Goal: Find specific page/section: Find specific page/section

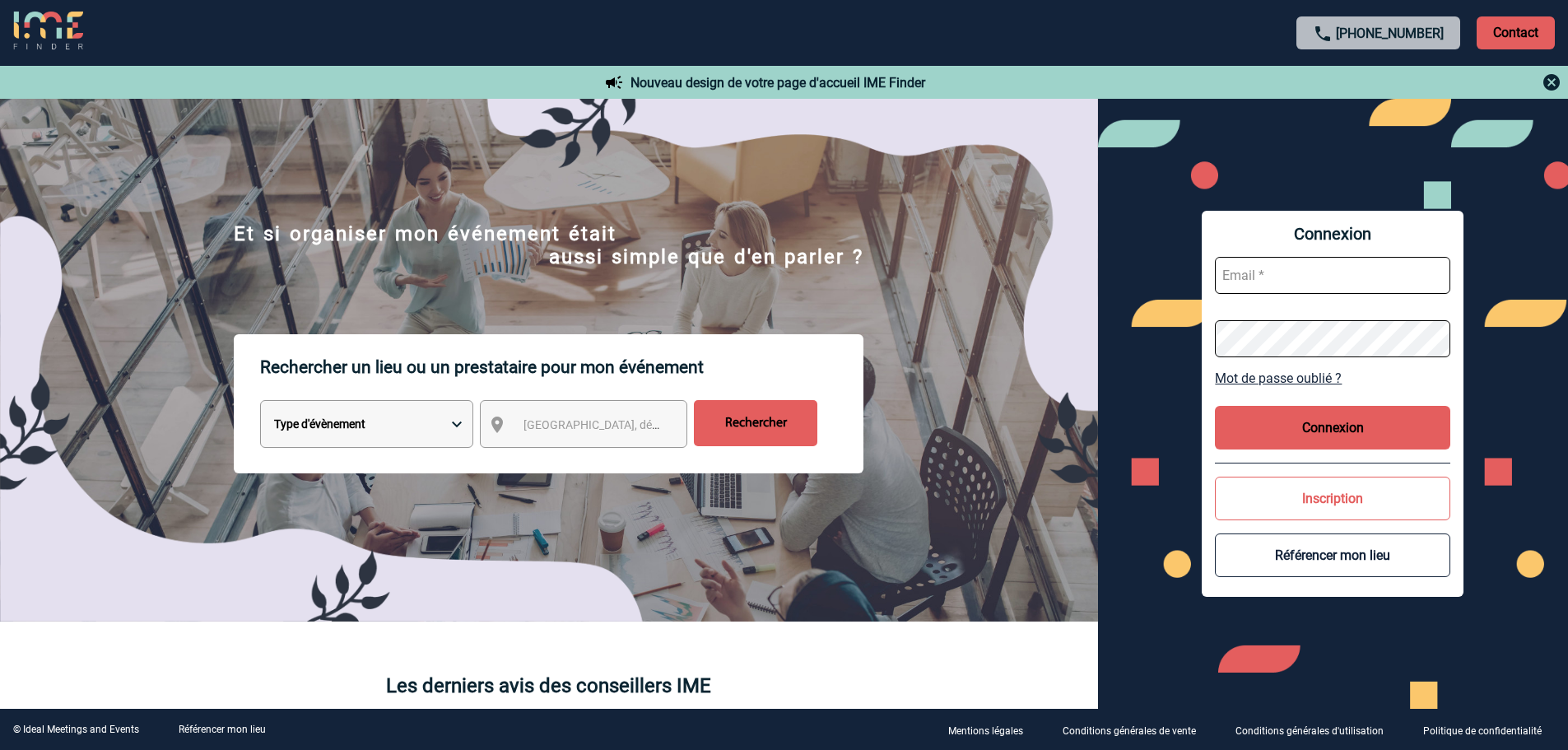
type input "fdelfondo@ime-groupe.com"
click at [1261, 409] on button "Connexion" at bounding box center [1333, 427] width 235 height 44
type input "fdelfondo@ime-groupe.com"
click at [1283, 450] on div "Connexion fdelfondo@ime-groupe.com Mot de passe oublié ? Connexion Inscription …" at bounding box center [1332, 403] width 261 height 386
click at [1287, 435] on button "Connexion" at bounding box center [1333, 427] width 235 height 44
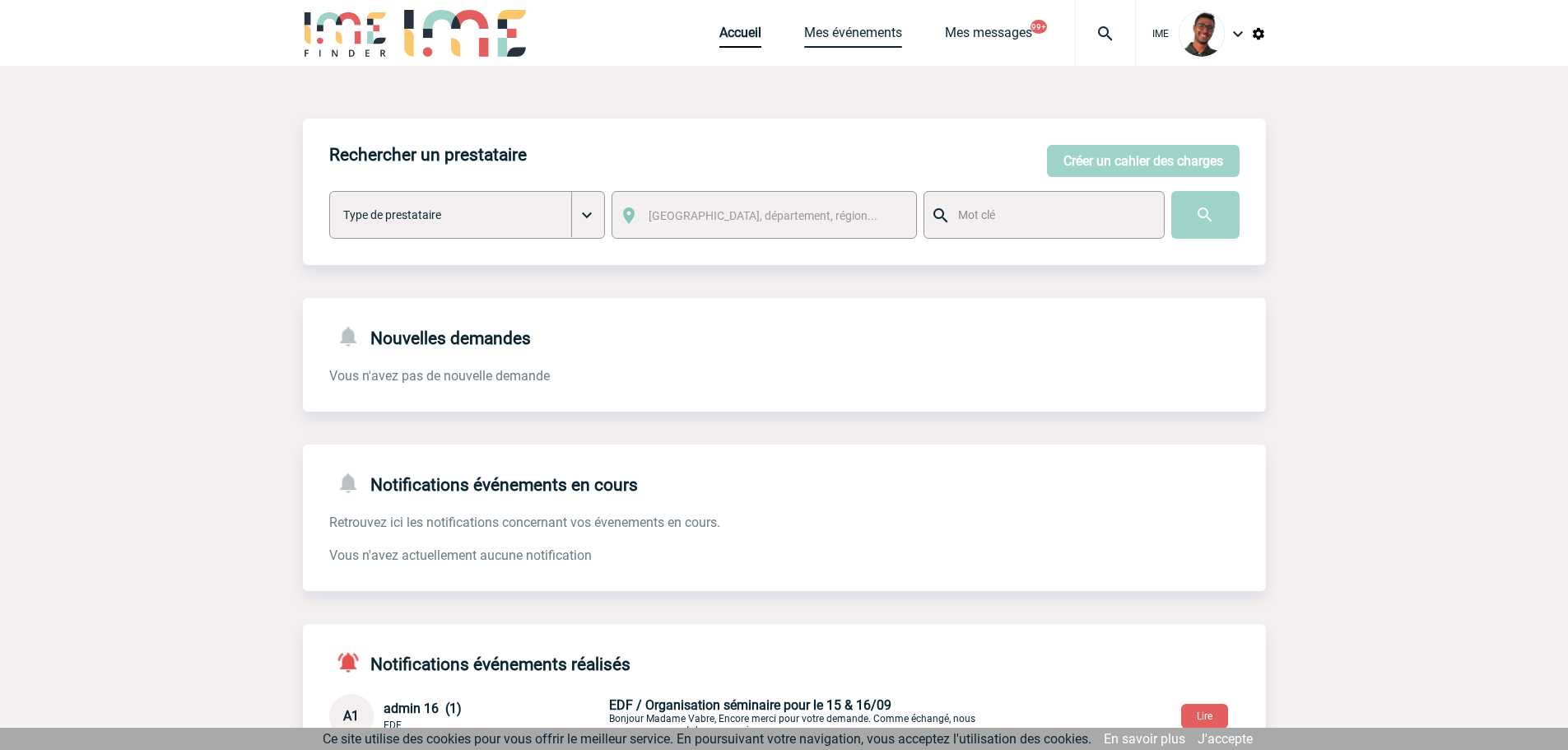
click at [836, 41] on link "Mes événements" at bounding box center [853, 36] width 98 height 23
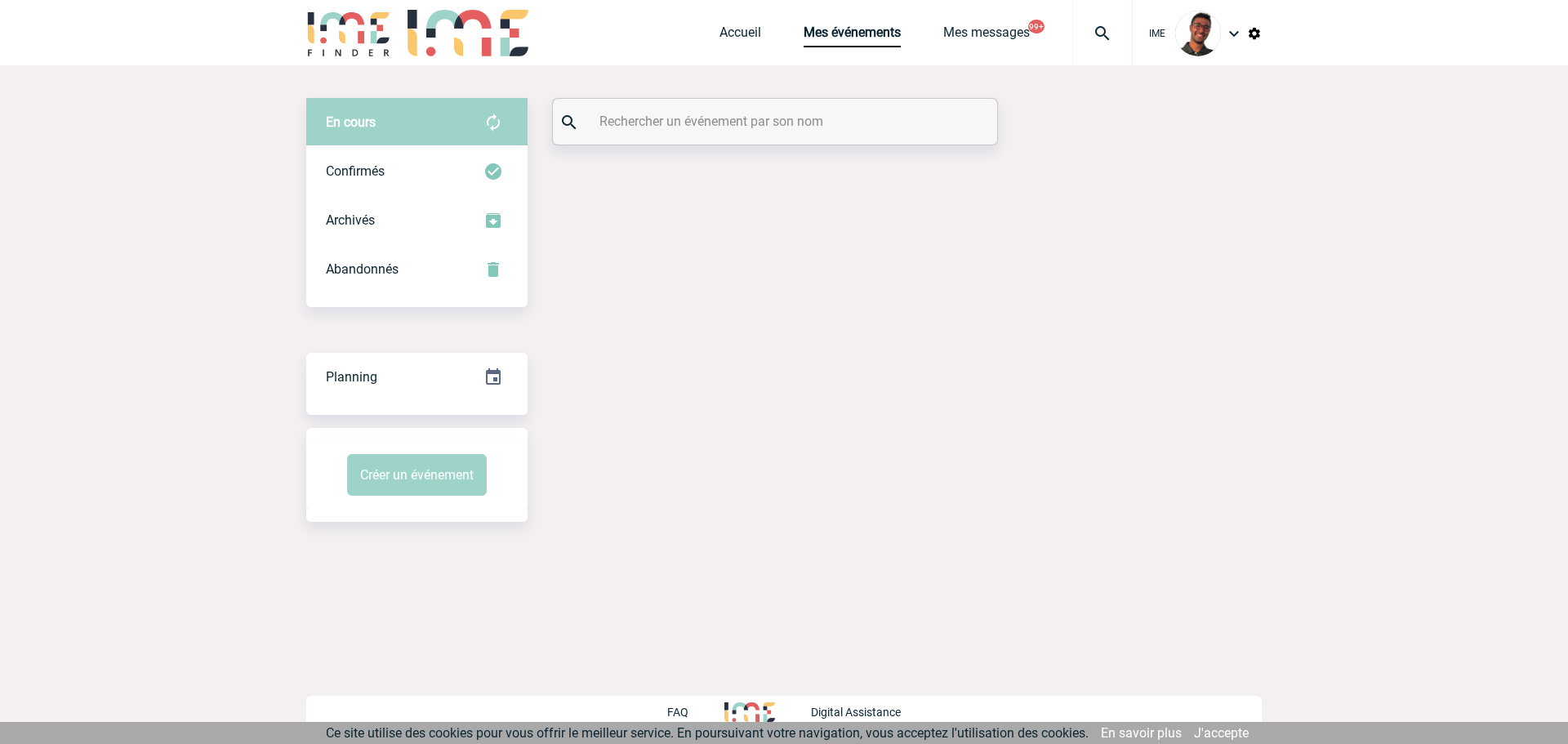
click at [766, 126] on input "text" at bounding box center [777, 121] width 363 height 24
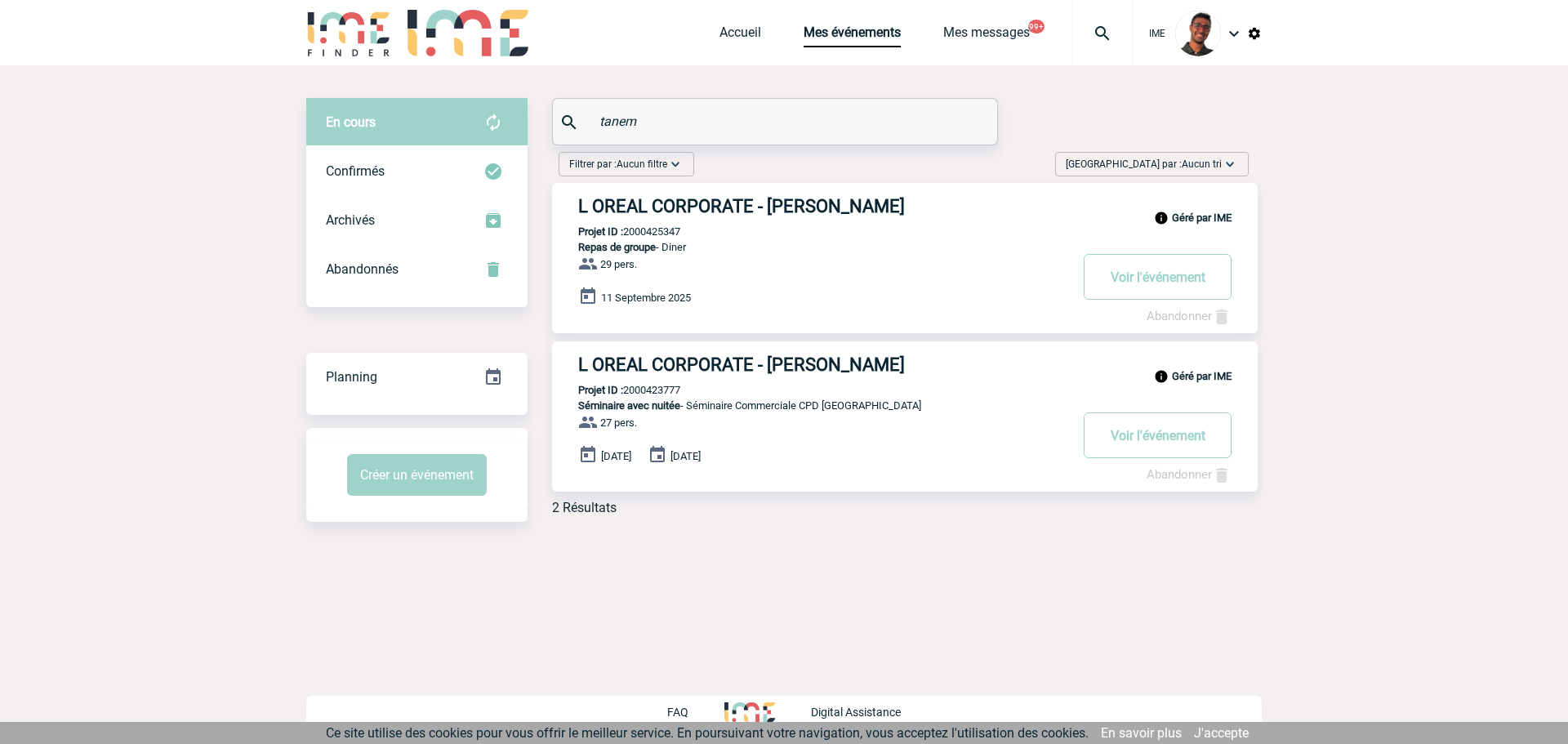
type input "tanem"
click at [663, 231] on p "Projet ID : 2000425347" at bounding box center [616, 231] width 128 height 13
copy p "2000425347"
click at [663, 231] on p "Projet ID : 2000425347" at bounding box center [616, 231] width 128 height 13
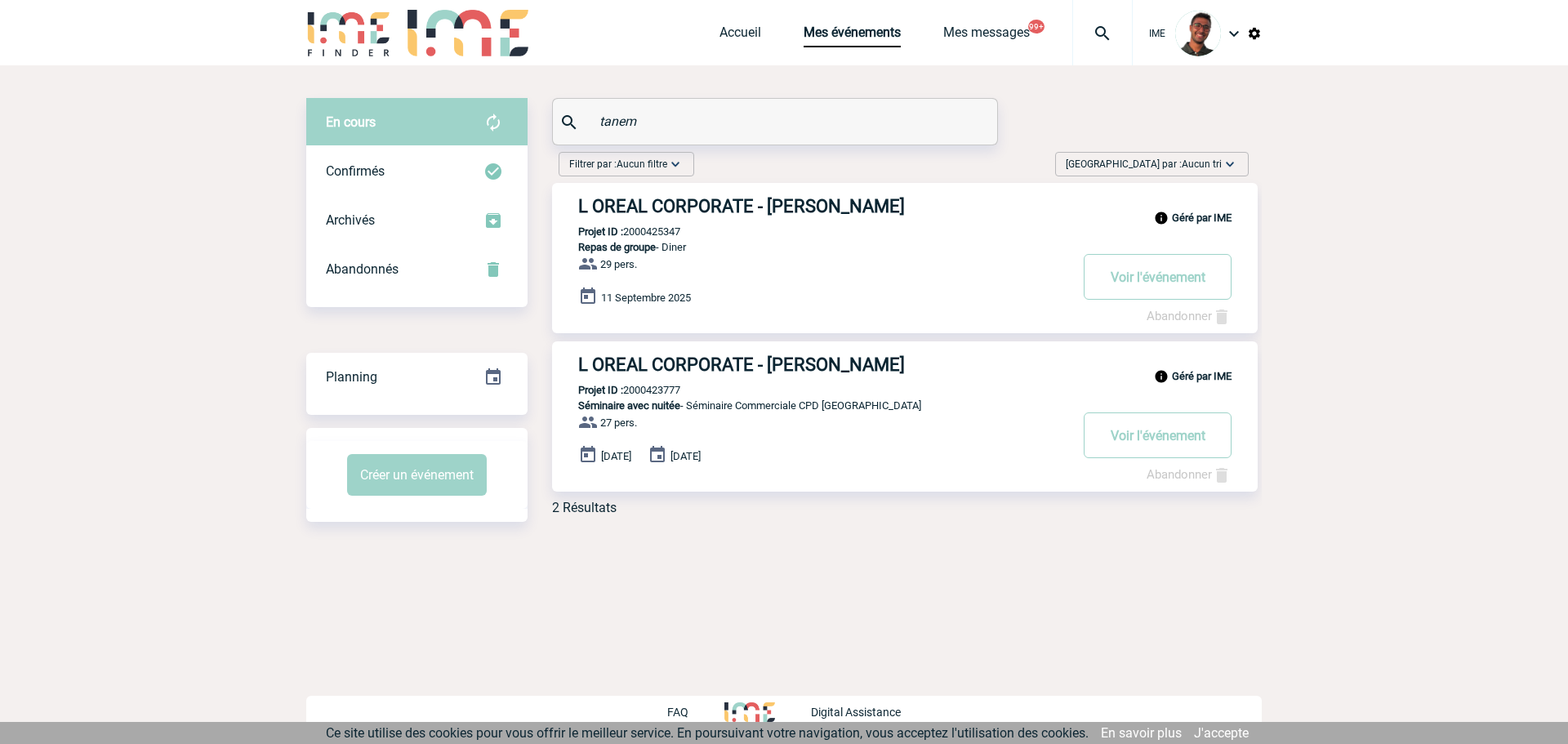
click at [663, 231] on p "Projet ID : 2000425347" at bounding box center [616, 231] width 128 height 13
copy p "2000425347"
click at [653, 200] on h3 "L OREAL CORPORATE - Assia TANEM" at bounding box center [823, 205] width 490 height 20
